Goal: Check status

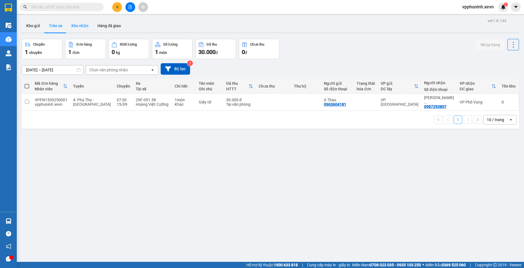
click at [79, 22] on button "Kho nhận" at bounding box center [80, 25] width 26 height 13
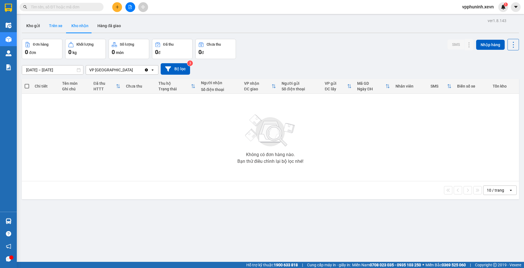
click at [59, 29] on button "Trên xe" at bounding box center [56, 25] width 22 height 13
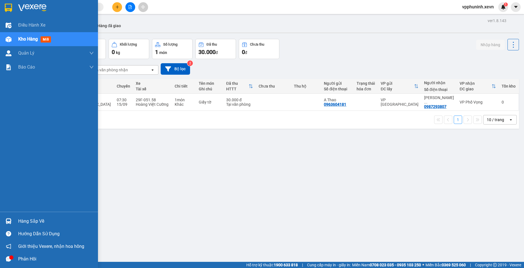
click at [14, 224] on div "Hàng sắp về" at bounding box center [49, 221] width 98 height 13
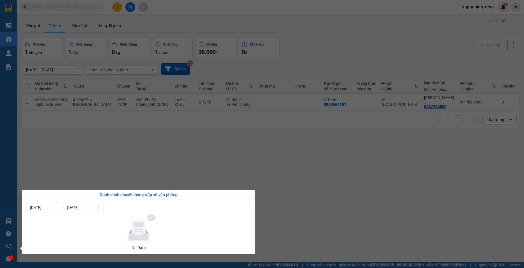
click at [330, 223] on section "Kết quả tìm kiếm ( 0 ) Bộ lọc No Data vpphuninh.xevn 1 Điều hành xe Kho hàng mớ…" at bounding box center [262, 134] width 524 height 268
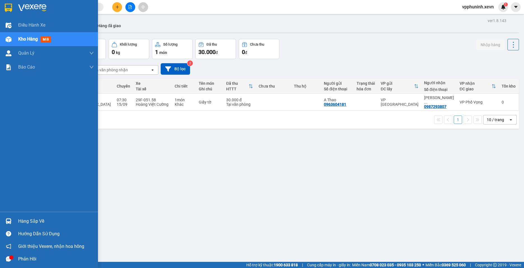
click at [8, 224] on img at bounding box center [9, 221] width 6 height 6
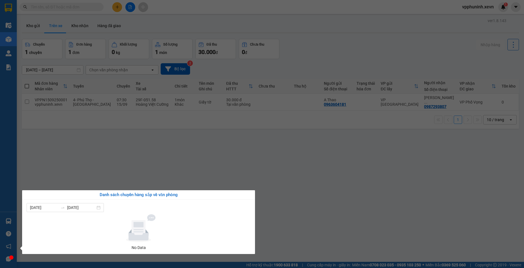
click at [406, 223] on section "Kết quả tìm kiếm ( 0 ) Bộ lọc No Data vpphuninh.xevn 1 Điều hành xe Kho hàng mớ…" at bounding box center [262, 134] width 524 height 268
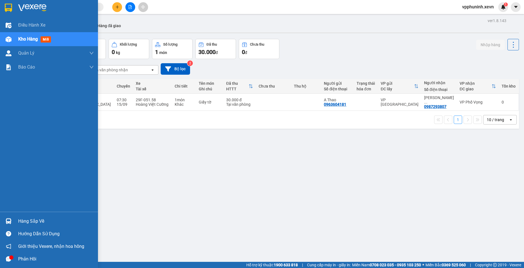
click at [28, 221] on div "Hàng sắp về" at bounding box center [56, 221] width 76 height 8
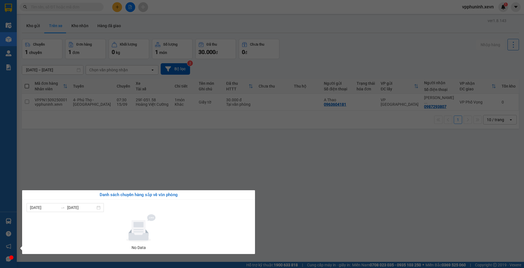
click at [314, 154] on section "Kết quả tìm kiếm ( 0 ) Bộ lọc No Data vpphuninh.xevn 1 Điều hành xe Kho hàng mớ…" at bounding box center [262, 134] width 524 height 268
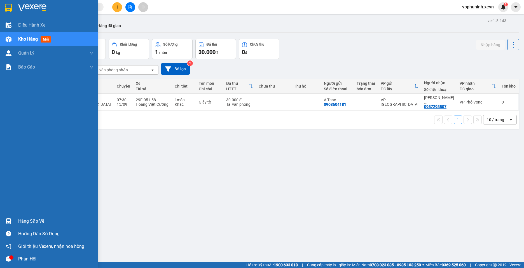
drag, startPoint x: 11, startPoint y: 223, endPoint x: 59, endPoint y: 221, distance: 47.6
click at [13, 222] on div at bounding box center [9, 221] width 10 height 10
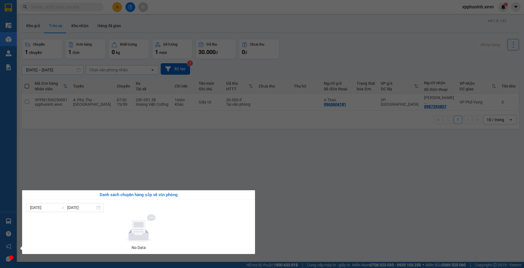
click at [390, 201] on section "Kết quả tìm kiếm ( 0 ) Bộ lọc No Data vpphuninh.xevn 1 Điều hành xe Kho hàng mớ…" at bounding box center [262, 134] width 524 height 268
